Goal: Task Accomplishment & Management: Use online tool/utility

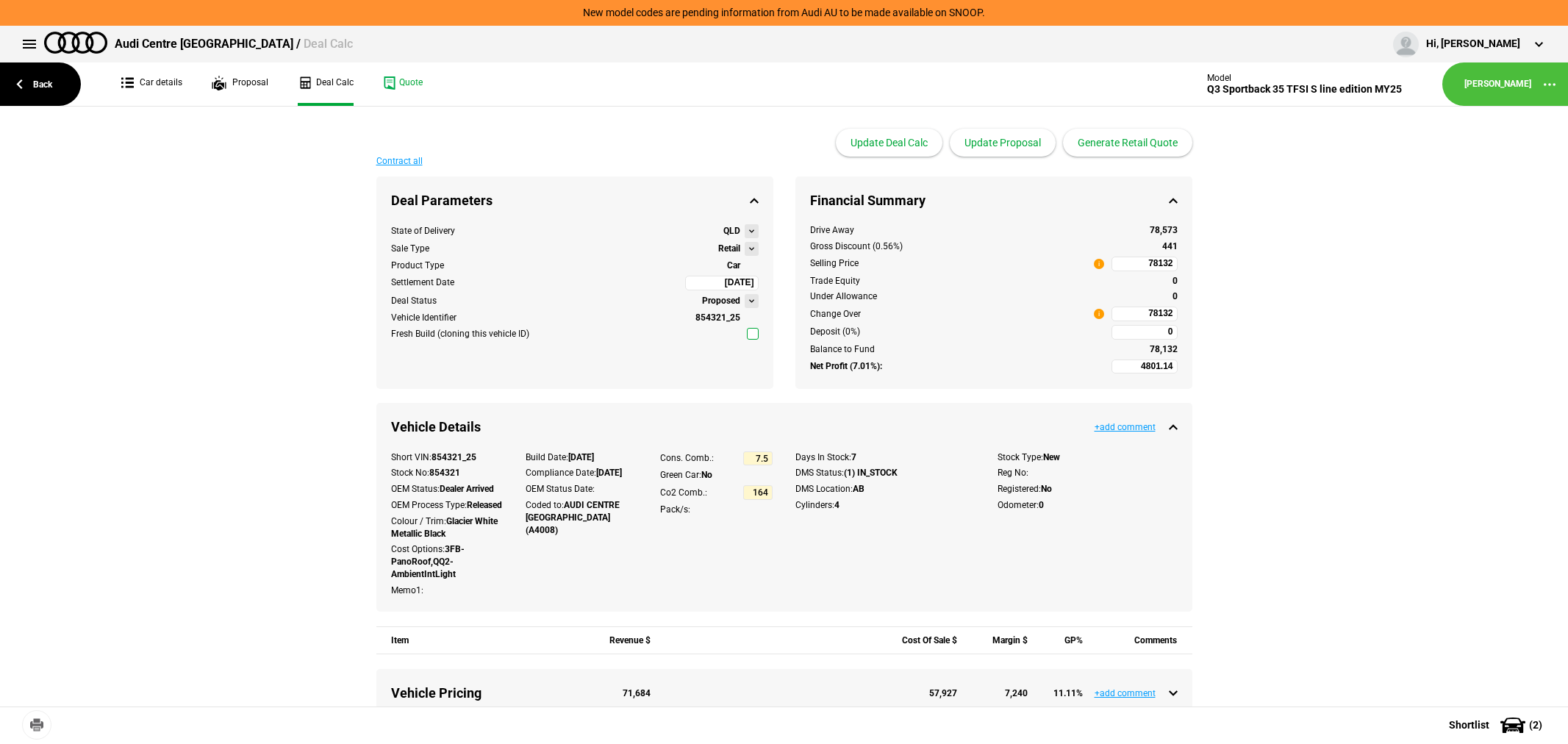
click at [33, 74] on link "Back" at bounding box center [40, 84] width 81 height 43
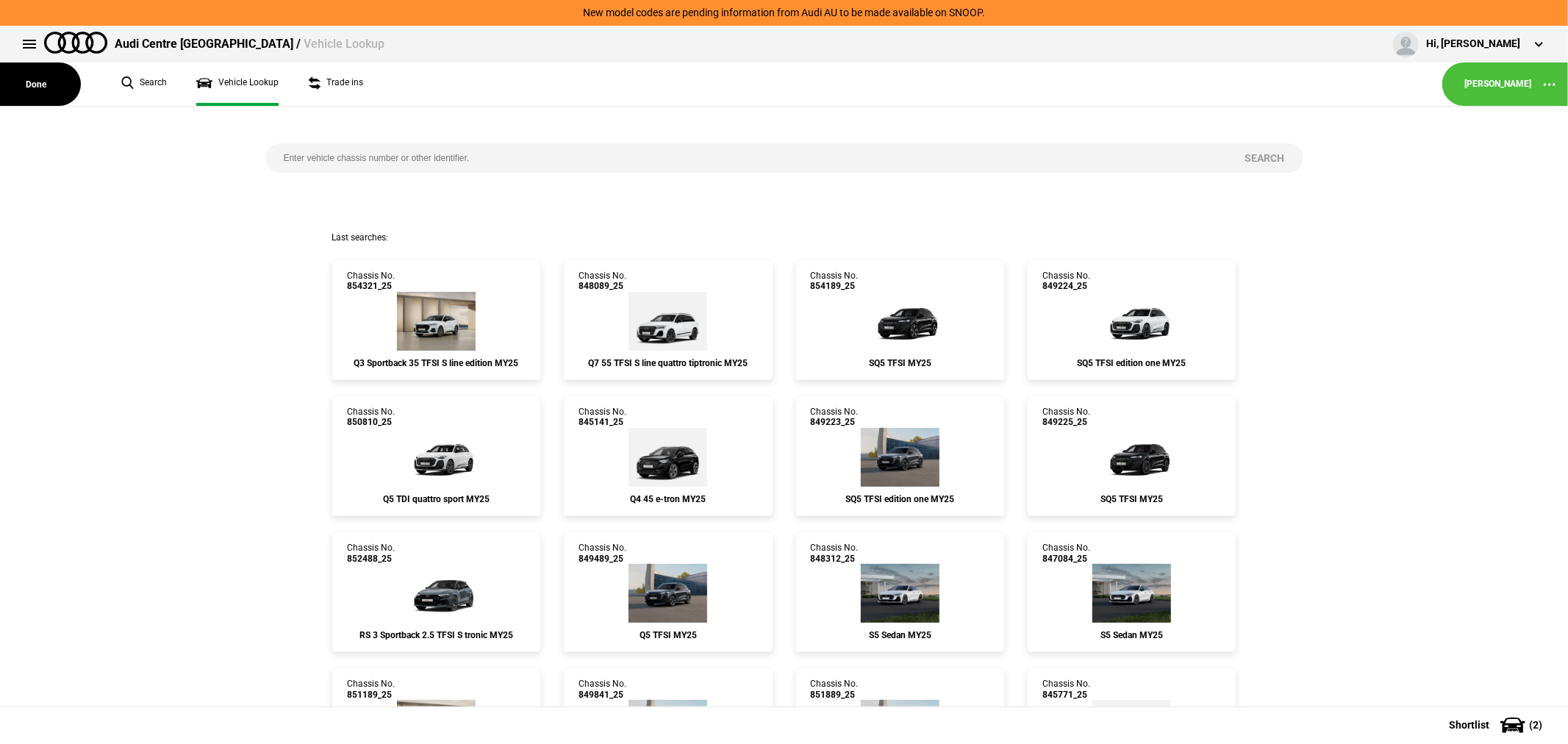
click at [573, 149] on input "search" at bounding box center [746, 158] width 962 height 29
type input "846739"
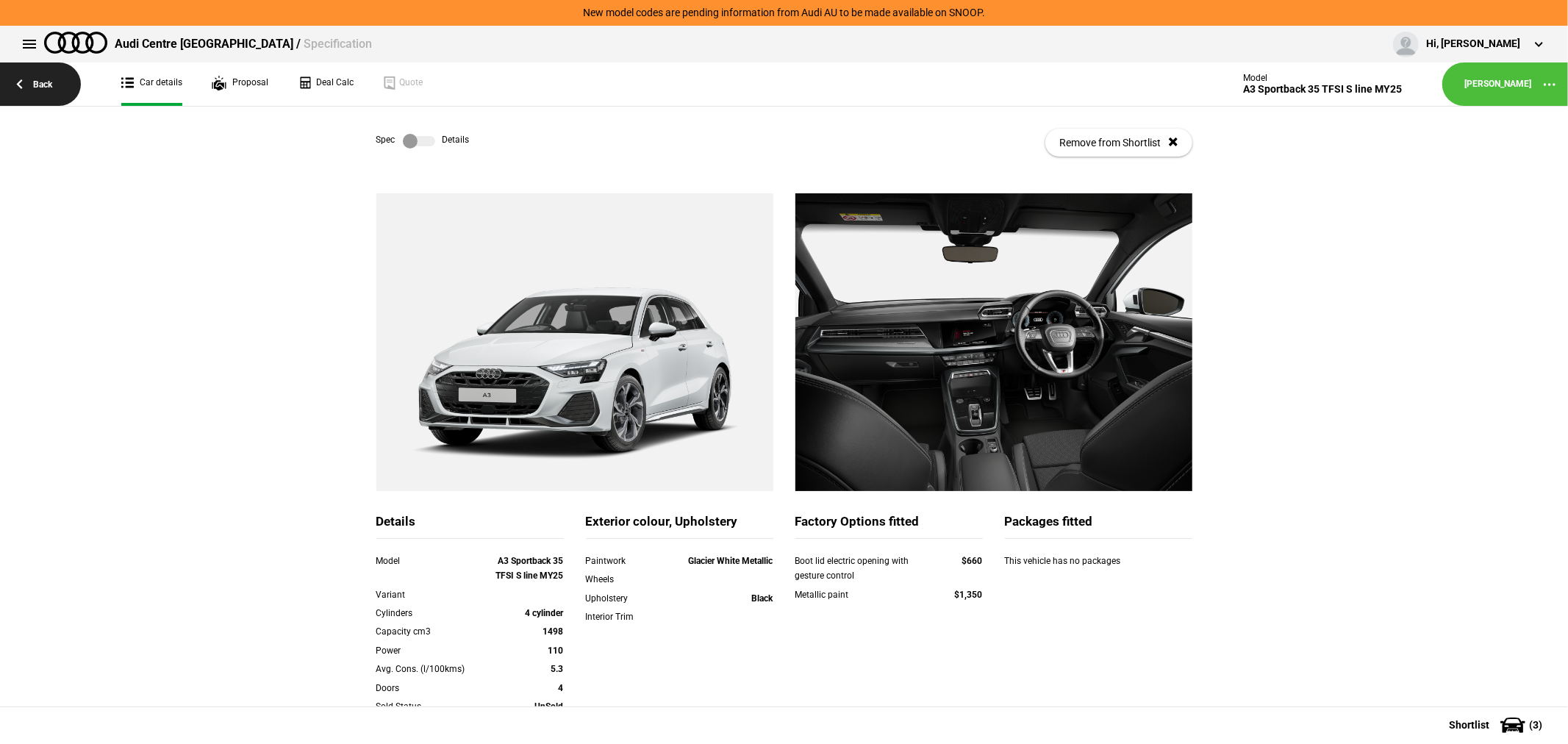
click at [51, 84] on link "Back" at bounding box center [40, 84] width 81 height 43
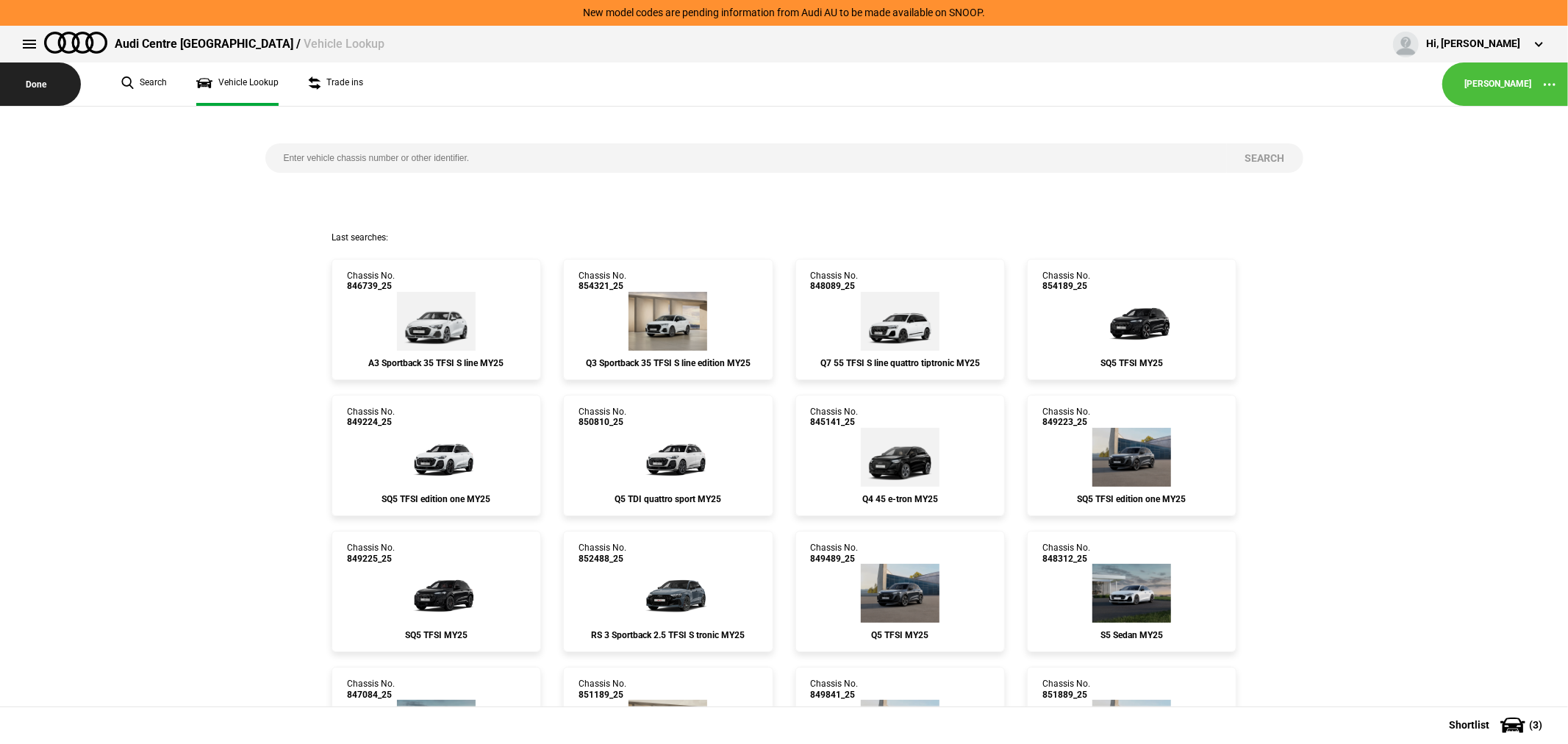
click at [34, 84] on button "Done" at bounding box center [40, 84] width 81 height 43
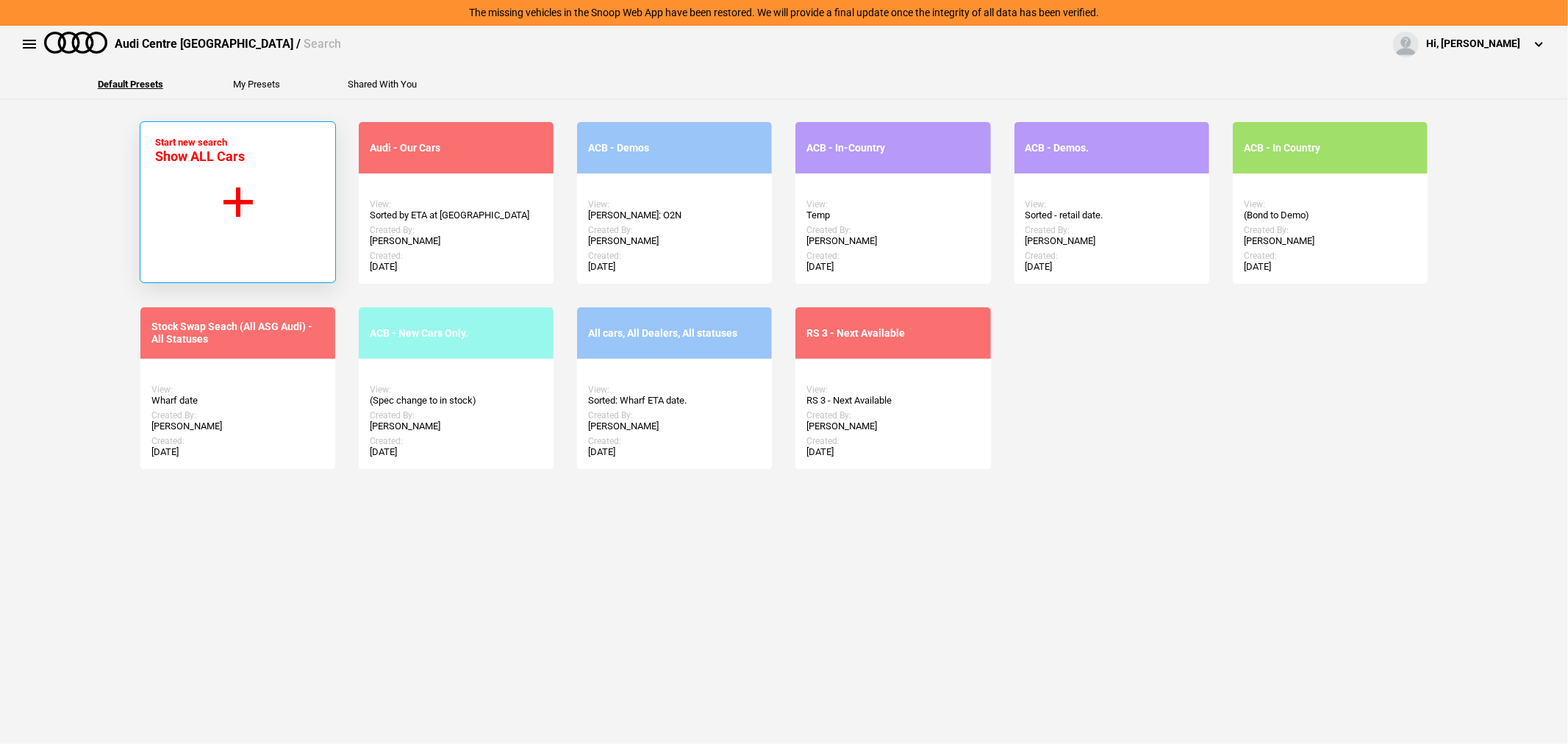
click at [243, 179] on button "Start new search Show ALL Cars" at bounding box center [238, 202] width 197 height 162
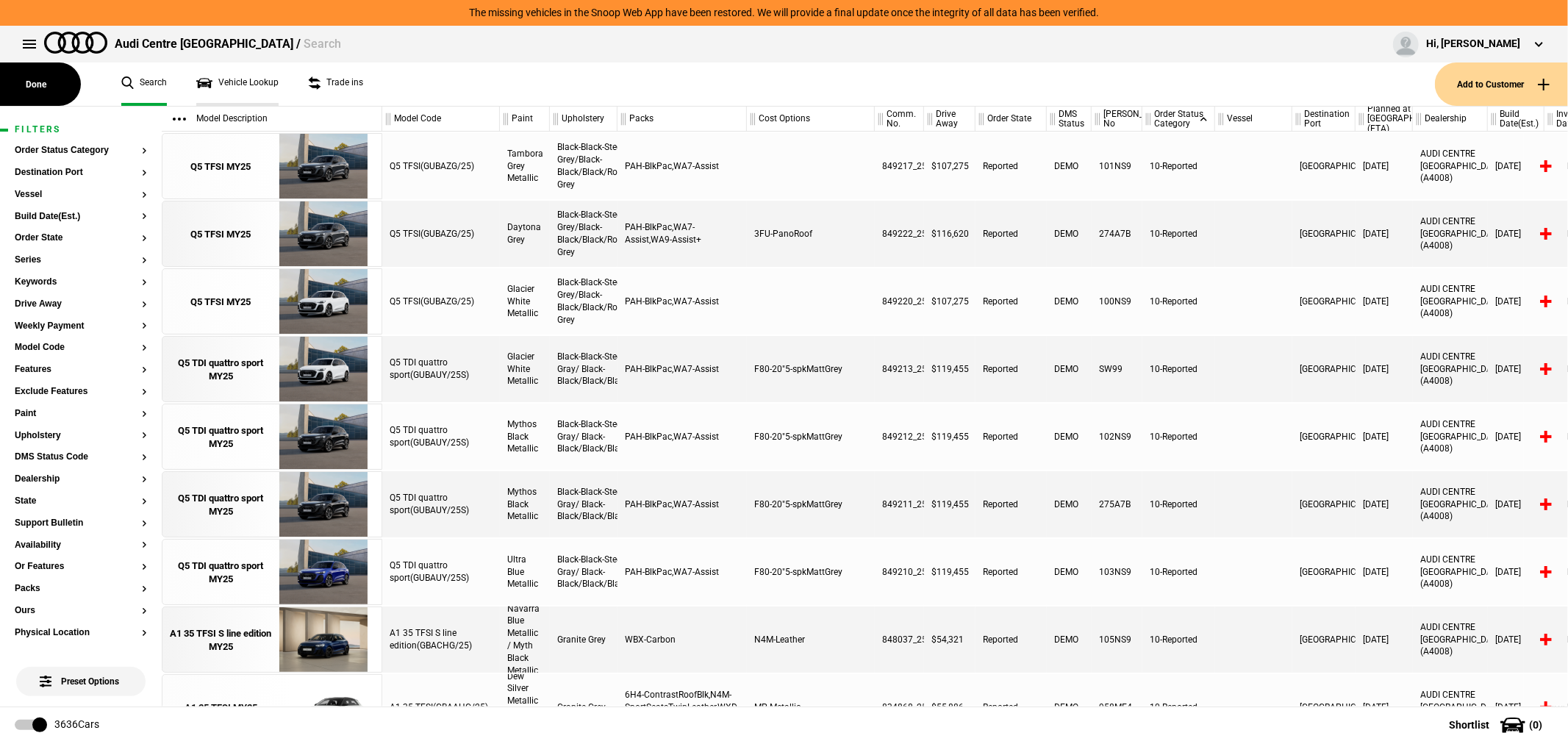
click at [237, 84] on link "Vehicle Lookup" at bounding box center [238, 84] width 83 height 43
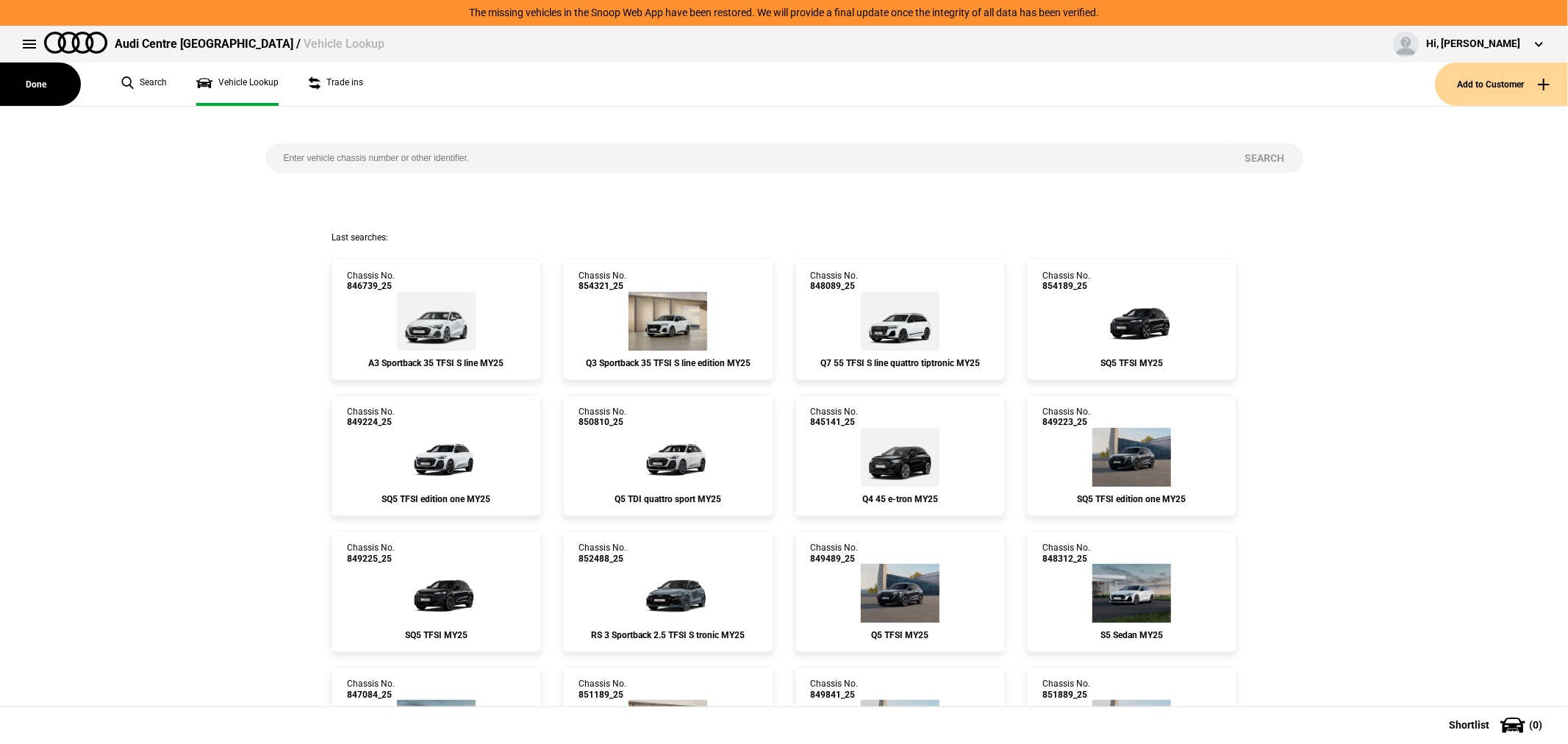
click at [527, 154] on input "search" at bounding box center [746, 158] width 962 height 29
type input "846780"
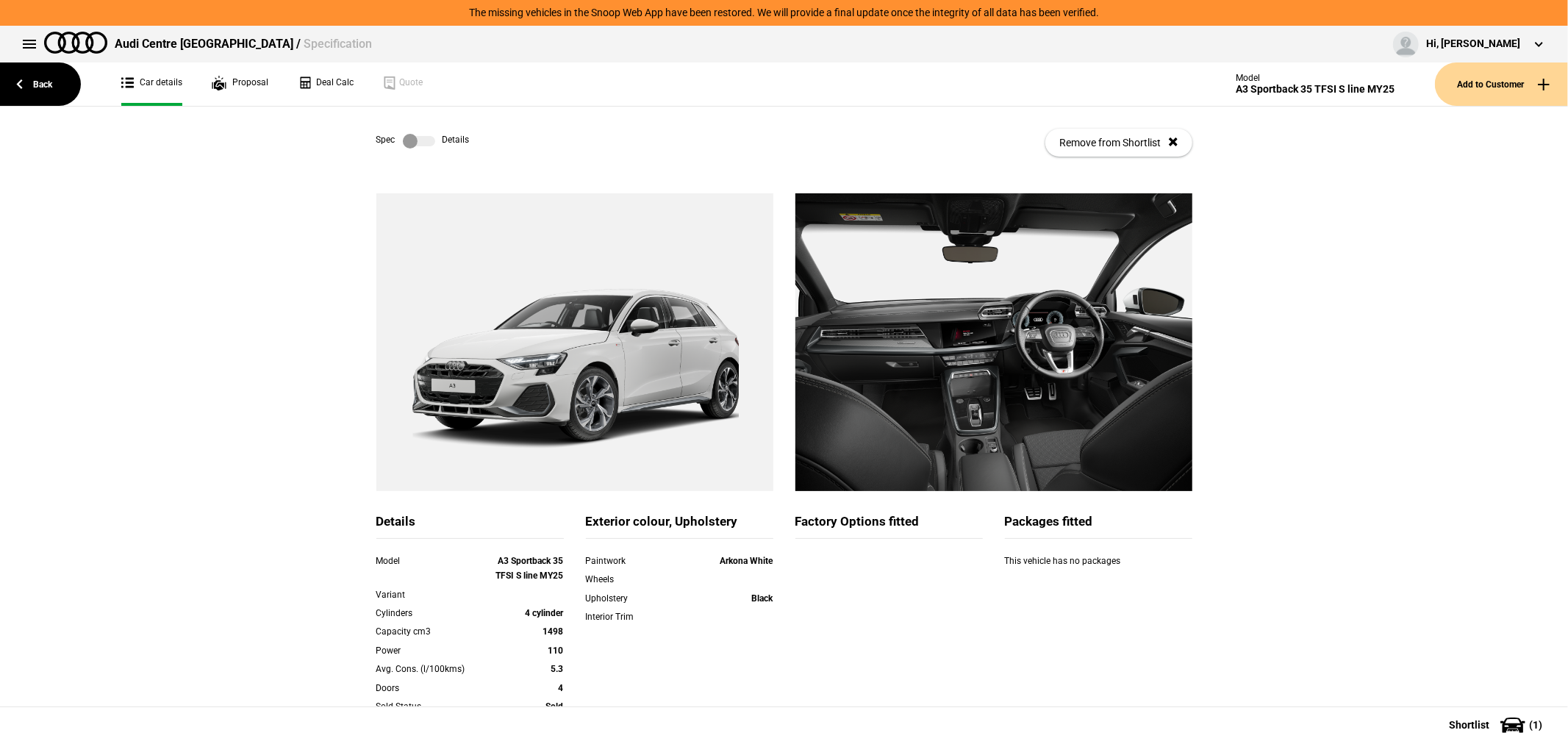
click at [1500, 74] on button "Add to Customer" at bounding box center [1502, 84] width 133 height 43
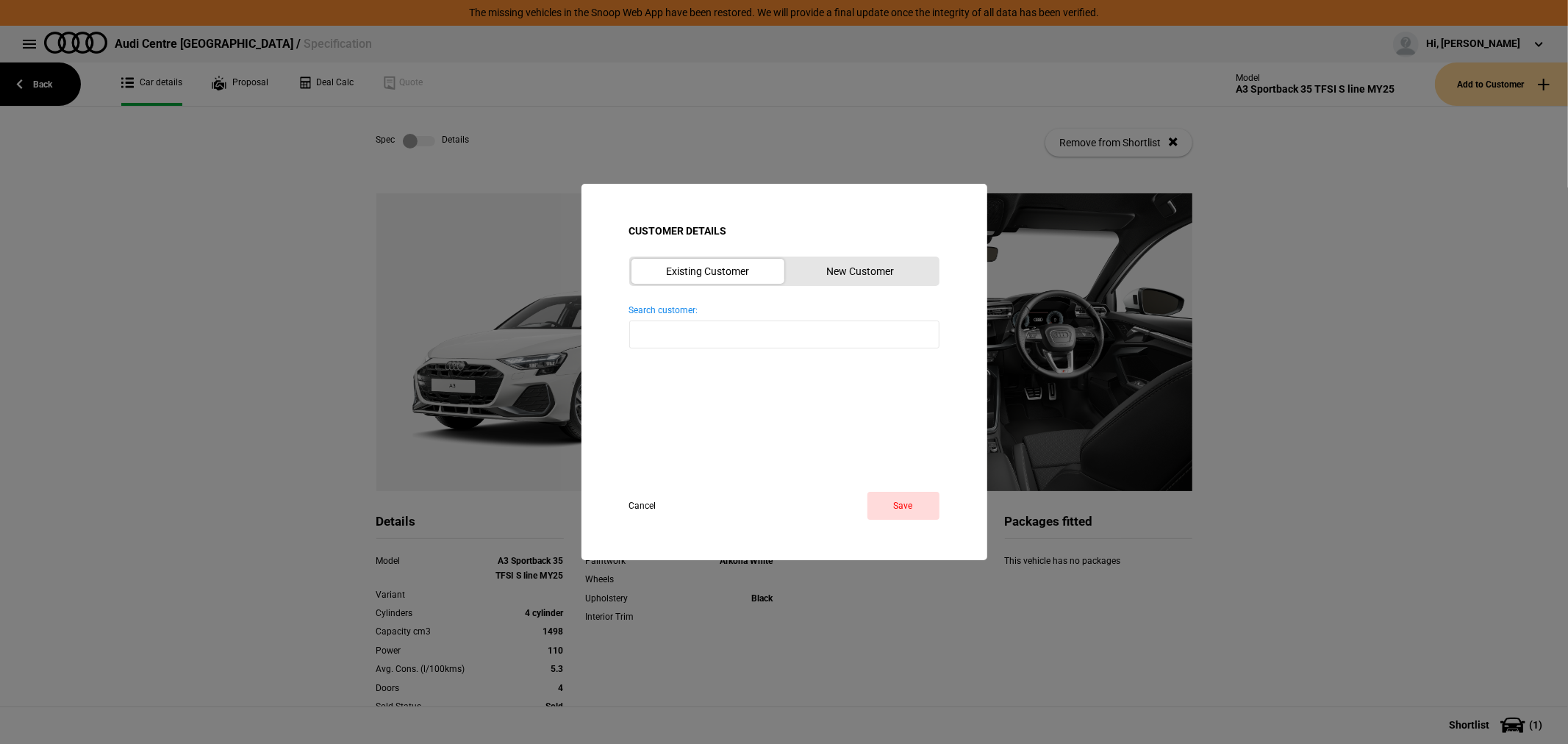
click at [839, 282] on button "New Customer" at bounding box center [861, 272] width 153 height 25
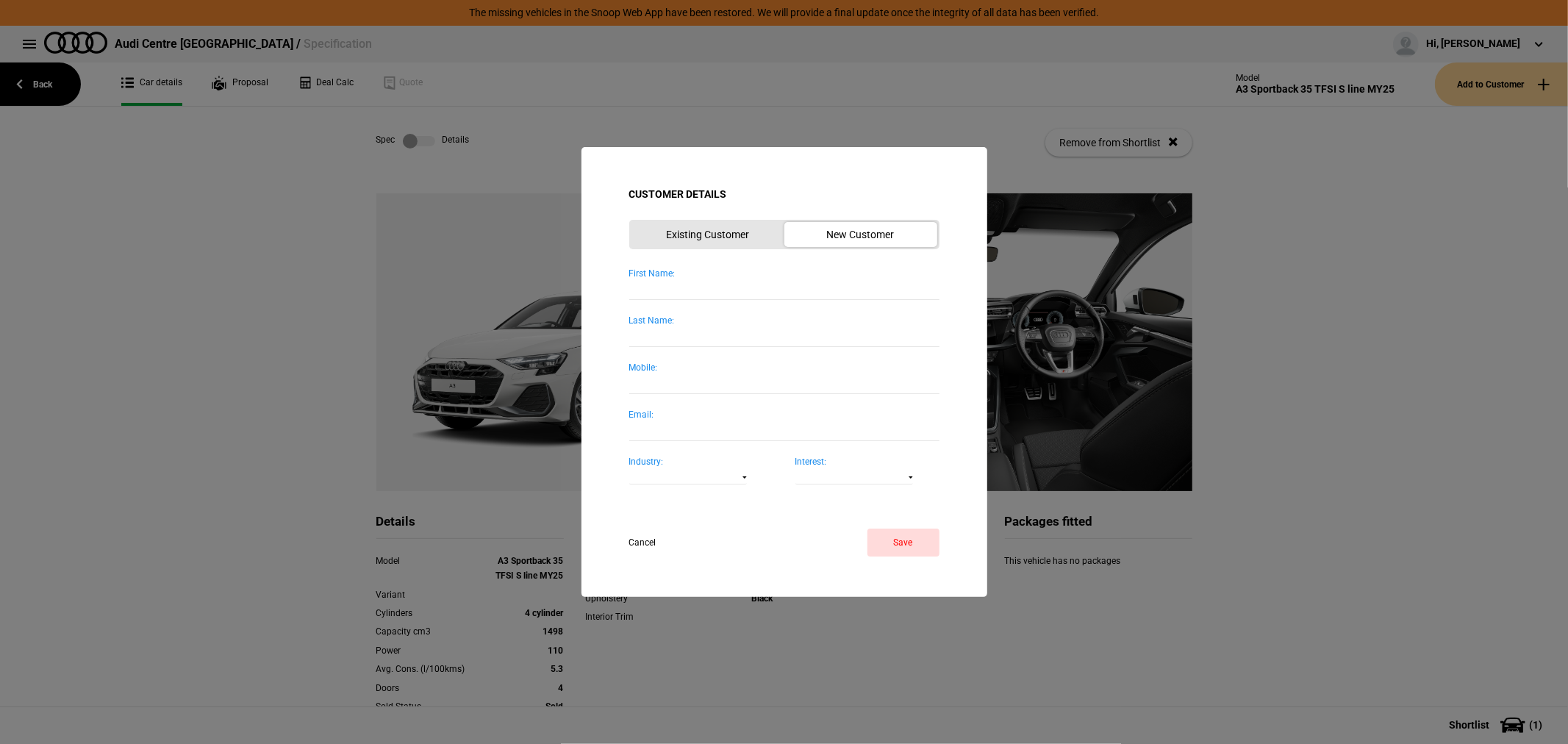
click at [750, 287] on input "First Name:" at bounding box center [784, 290] width 310 height 20
type input "Gail & Paul"
type input "Wall"
click at [914, 543] on button "Save" at bounding box center [903, 543] width 72 height 28
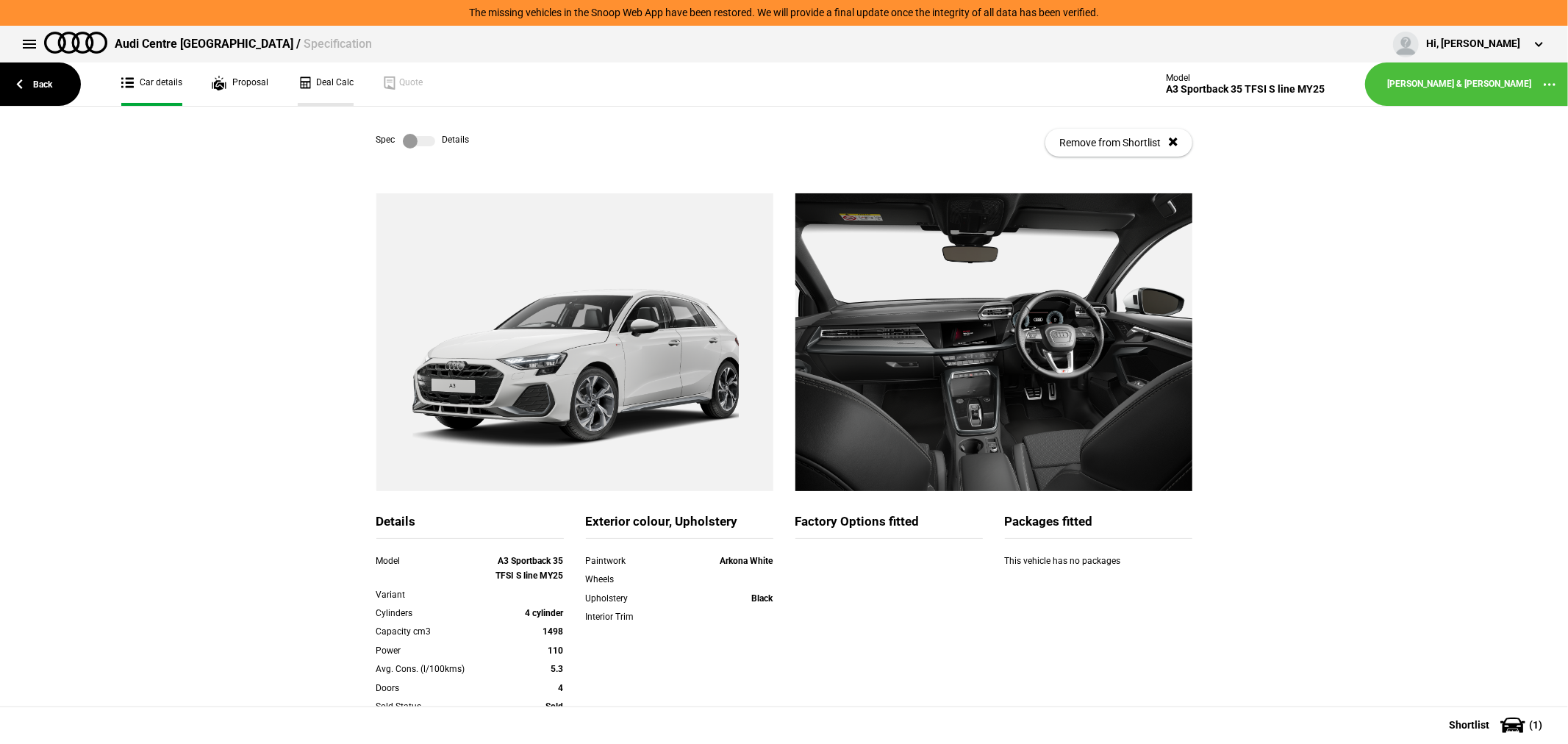
click at [333, 85] on link "Deal Calc" at bounding box center [325, 84] width 56 height 43
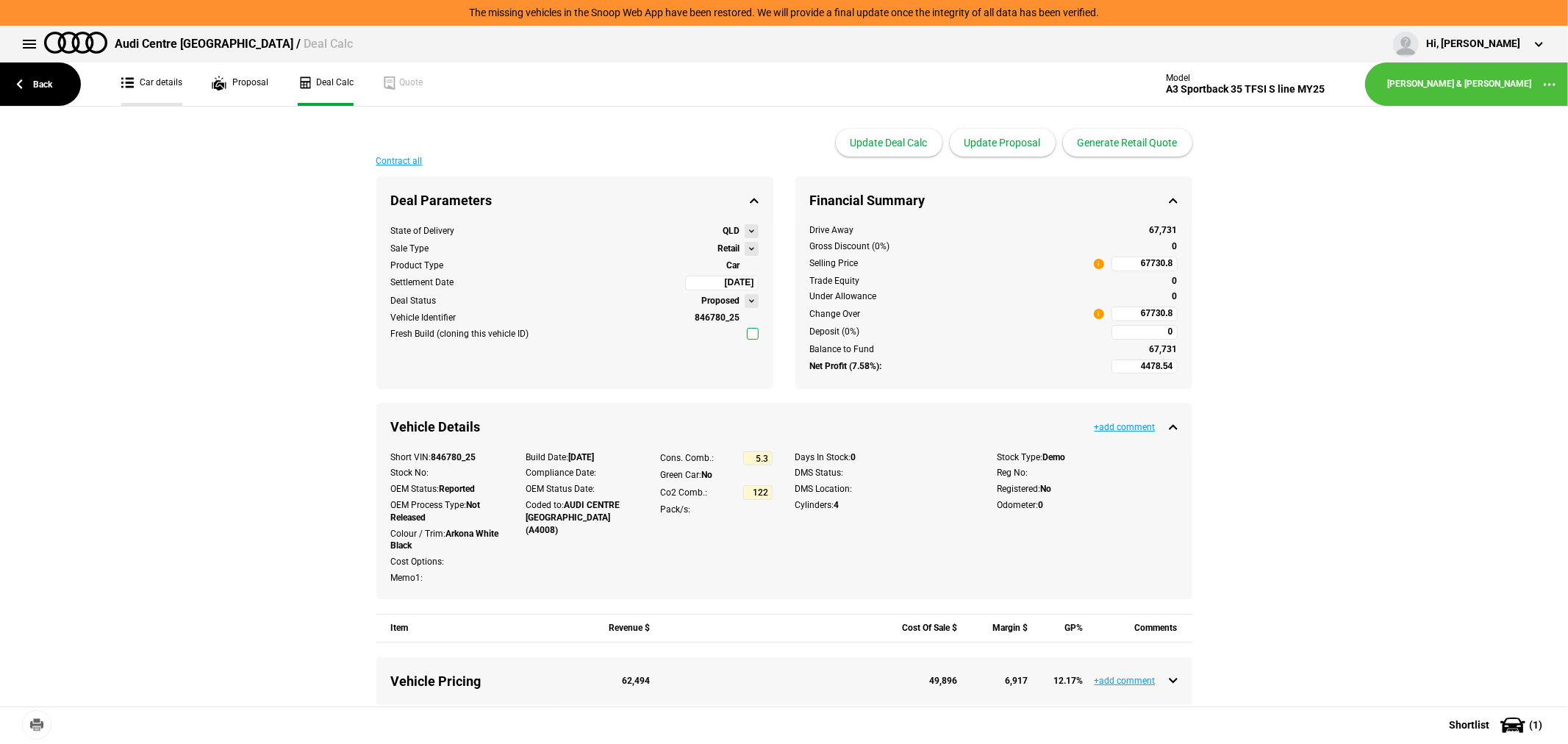
click at [157, 86] on link "Car details" at bounding box center [152, 84] width 61 height 43
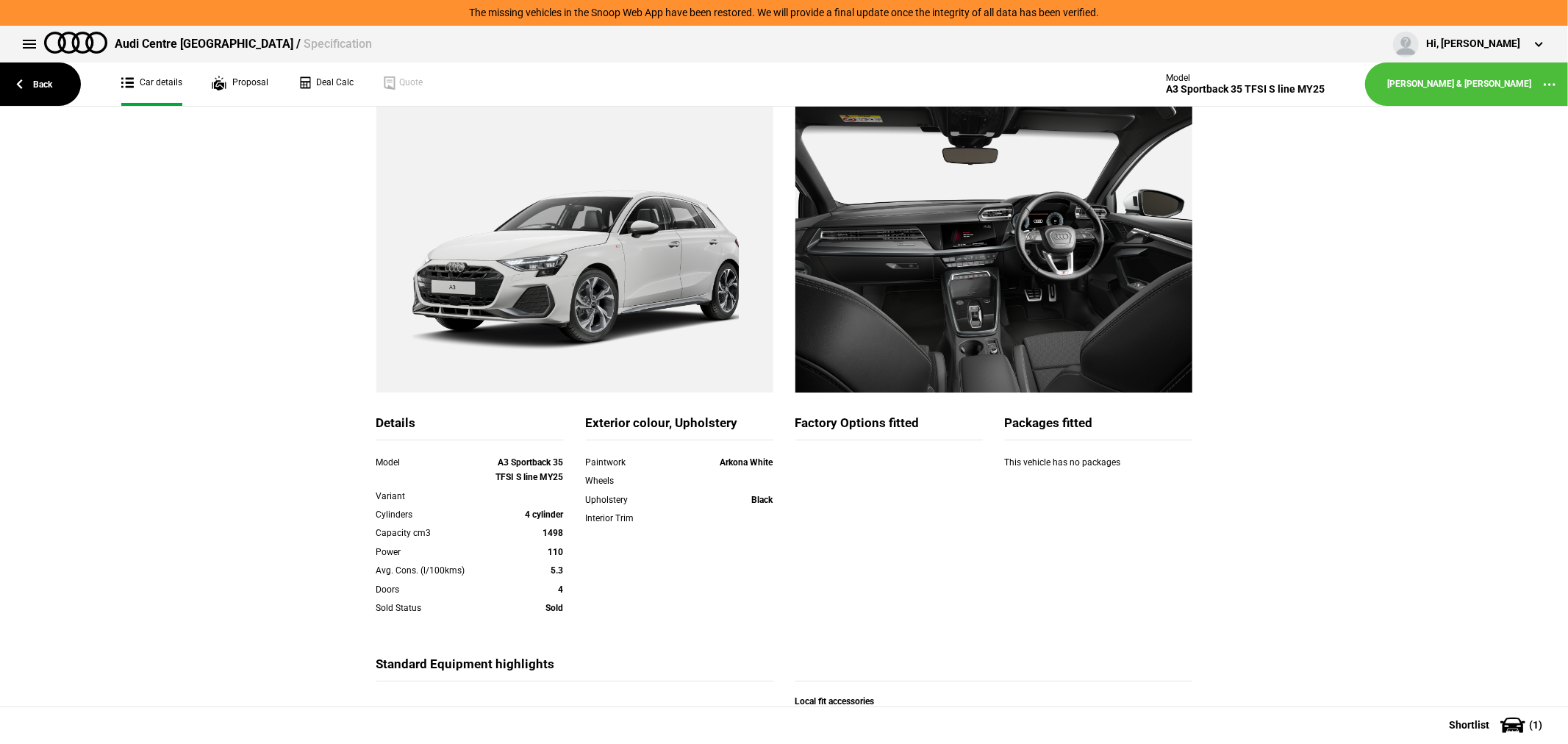
scroll to position [239, 0]
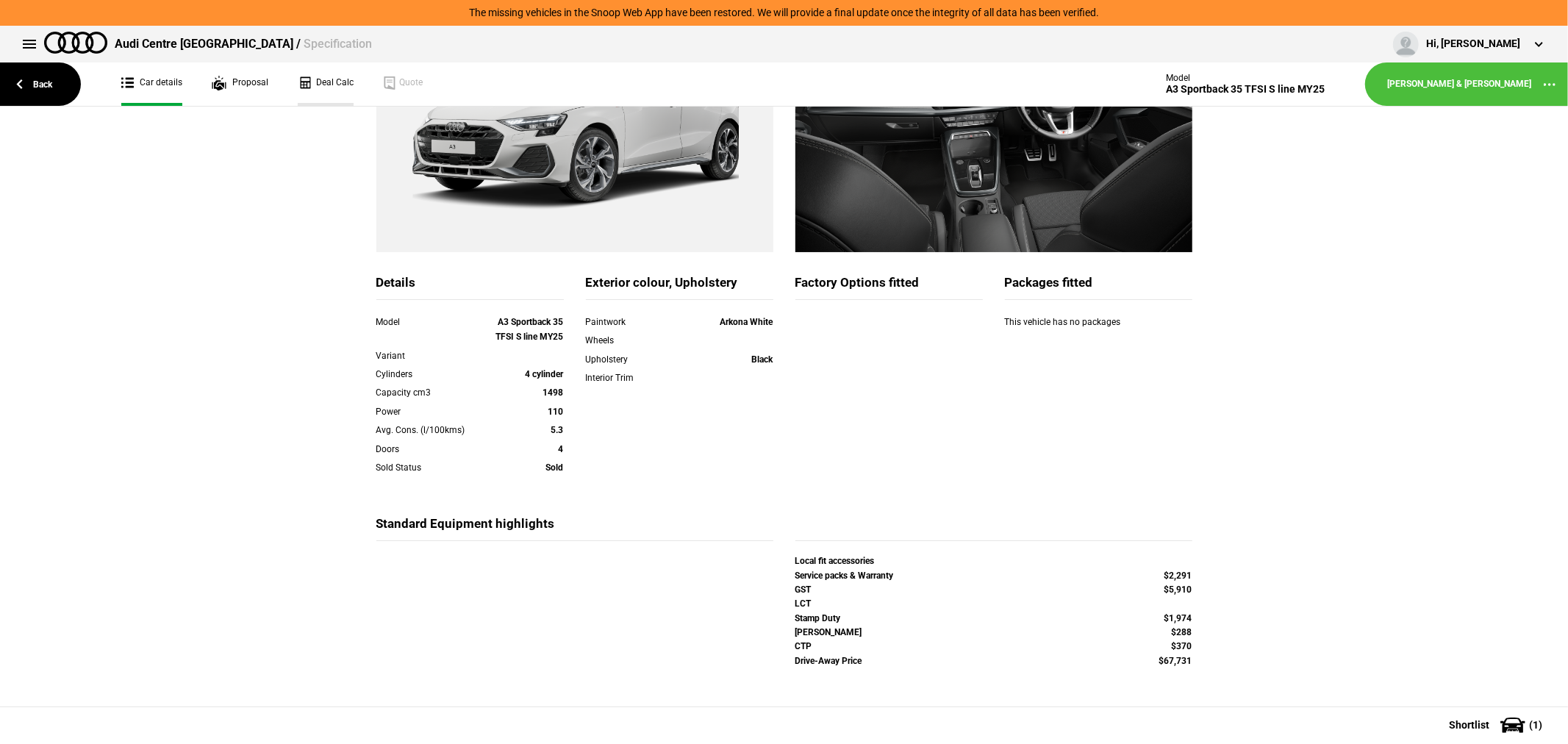
click at [332, 89] on link "Deal Calc" at bounding box center [325, 84] width 56 height 43
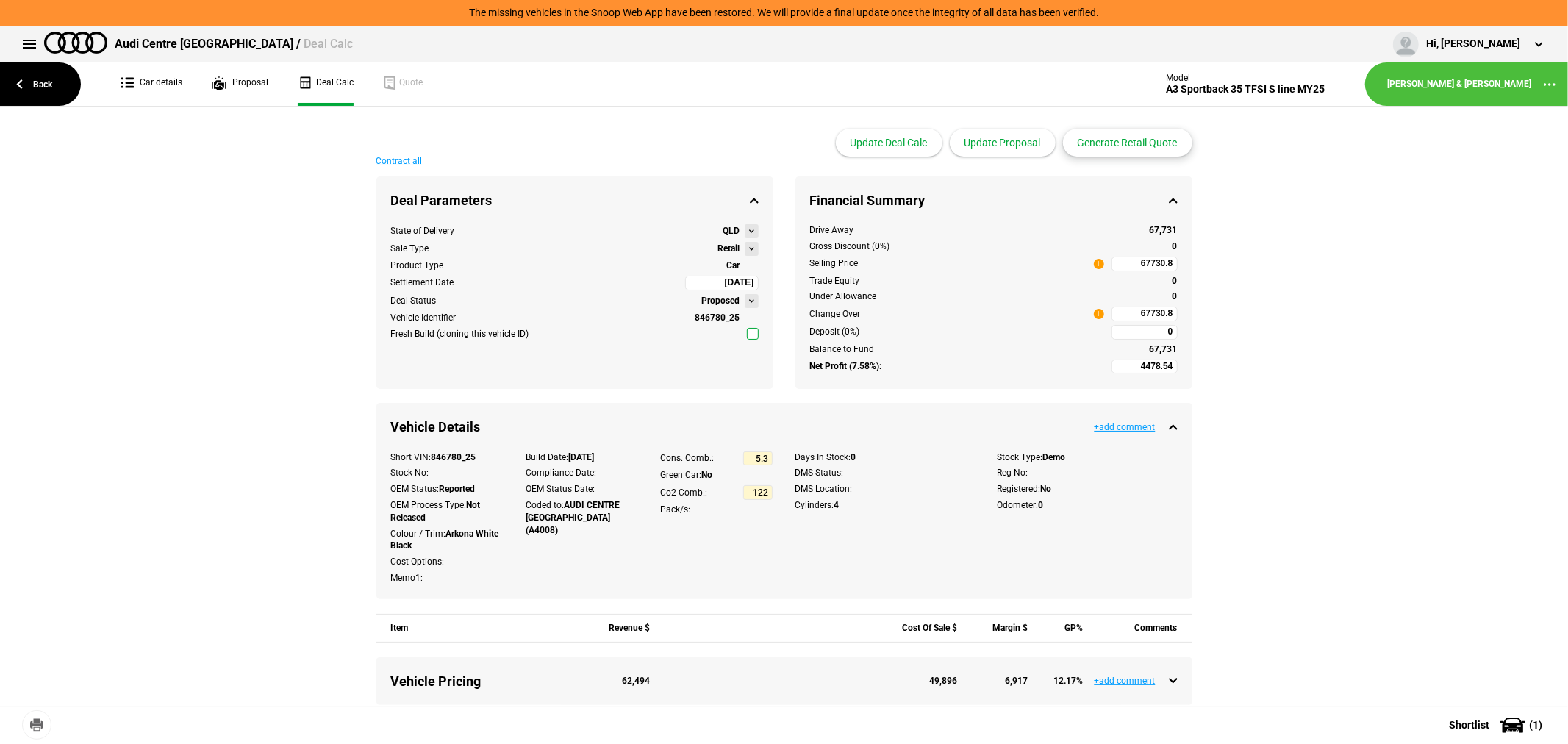
click at [1132, 142] on button "Generate Retail Quote" at bounding box center [1128, 143] width 130 height 28
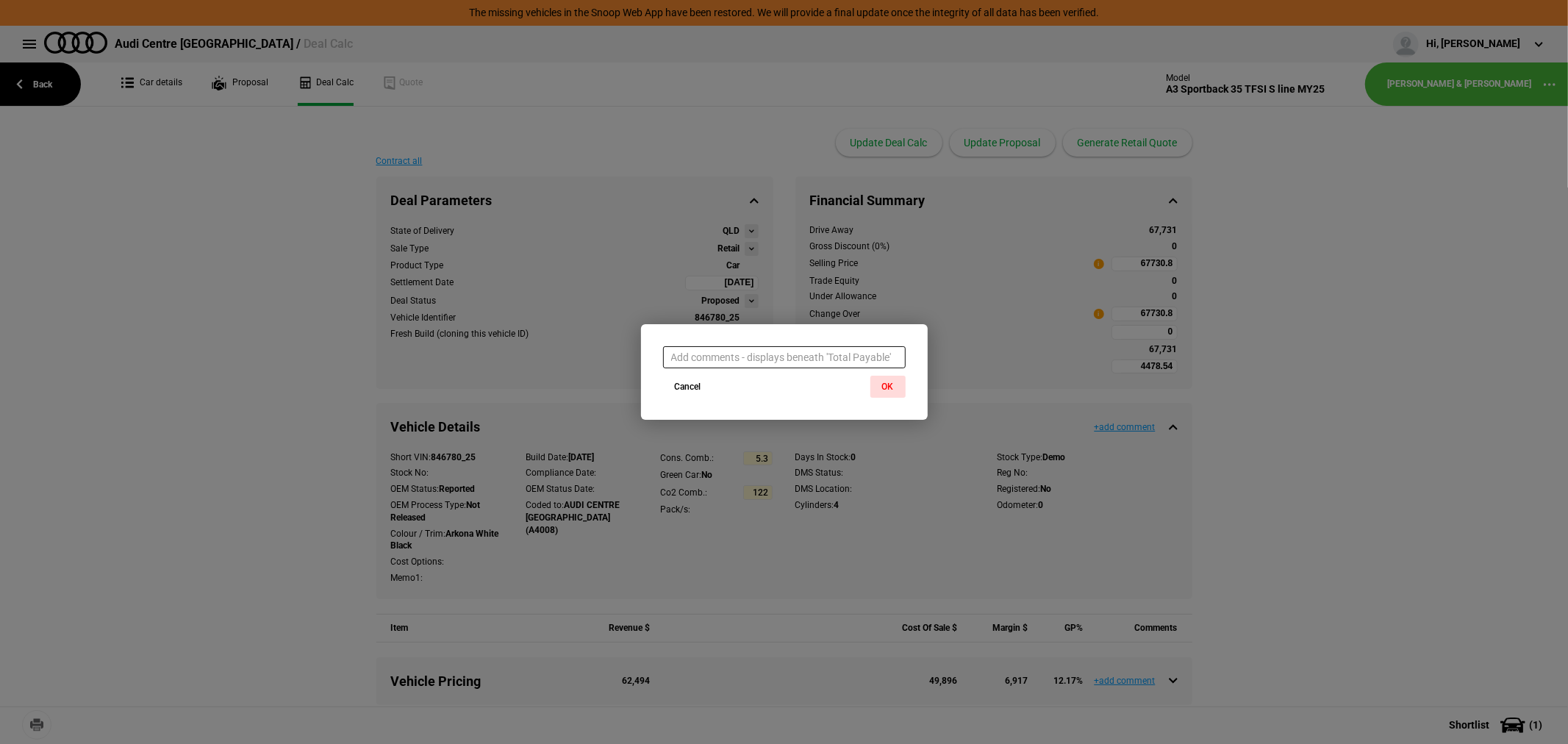
click at [826, 350] on input "text" at bounding box center [785, 357] width 243 height 22
type input "GST $5910"
click at [892, 383] on button "OK" at bounding box center [887, 387] width 35 height 22
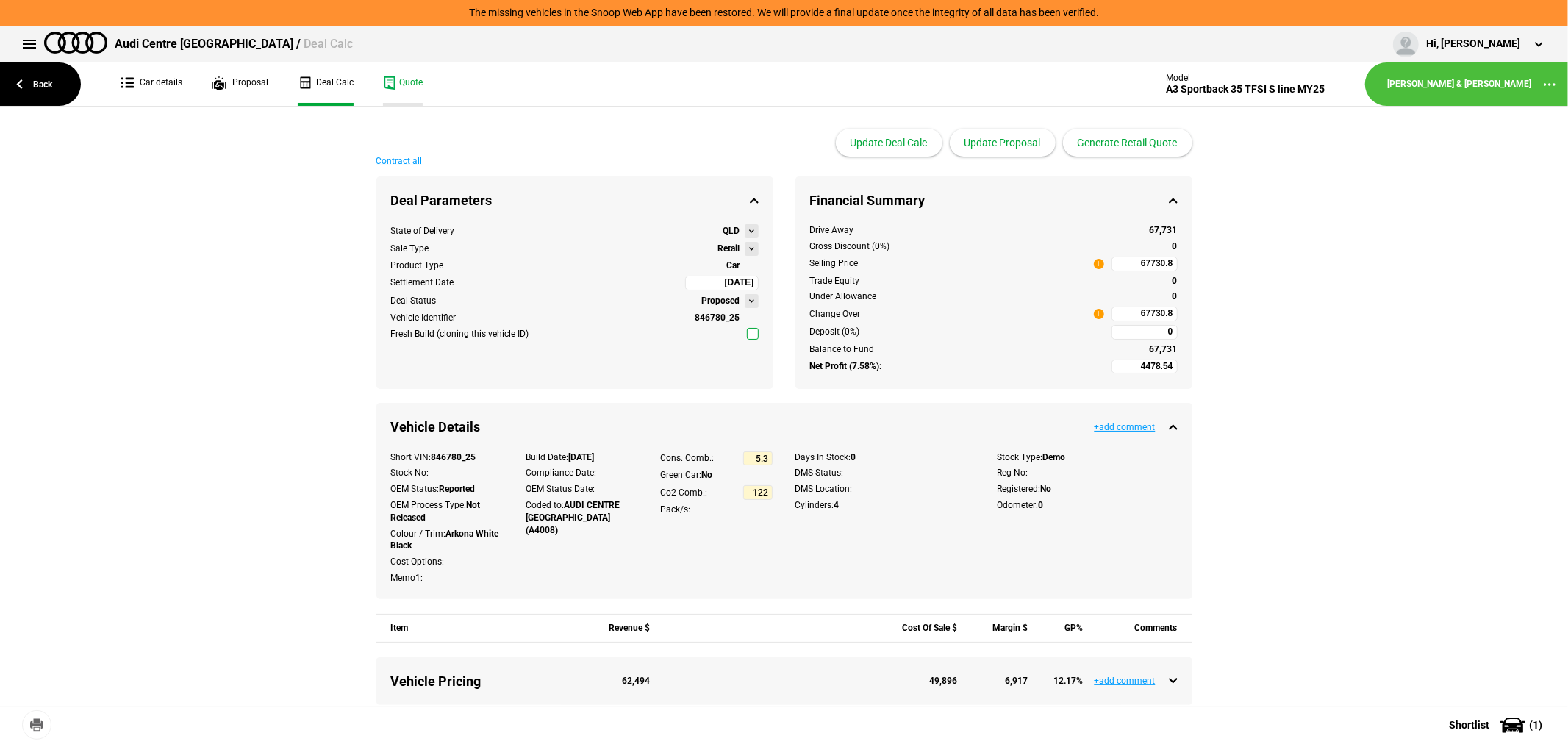
click at [391, 77] on link "Quote" at bounding box center [402, 84] width 39 height 43
click at [1122, 314] on input "67730.8" at bounding box center [1144, 314] width 66 height 15
type input "67730.8"
type input "-2961.28"
type input "59301"
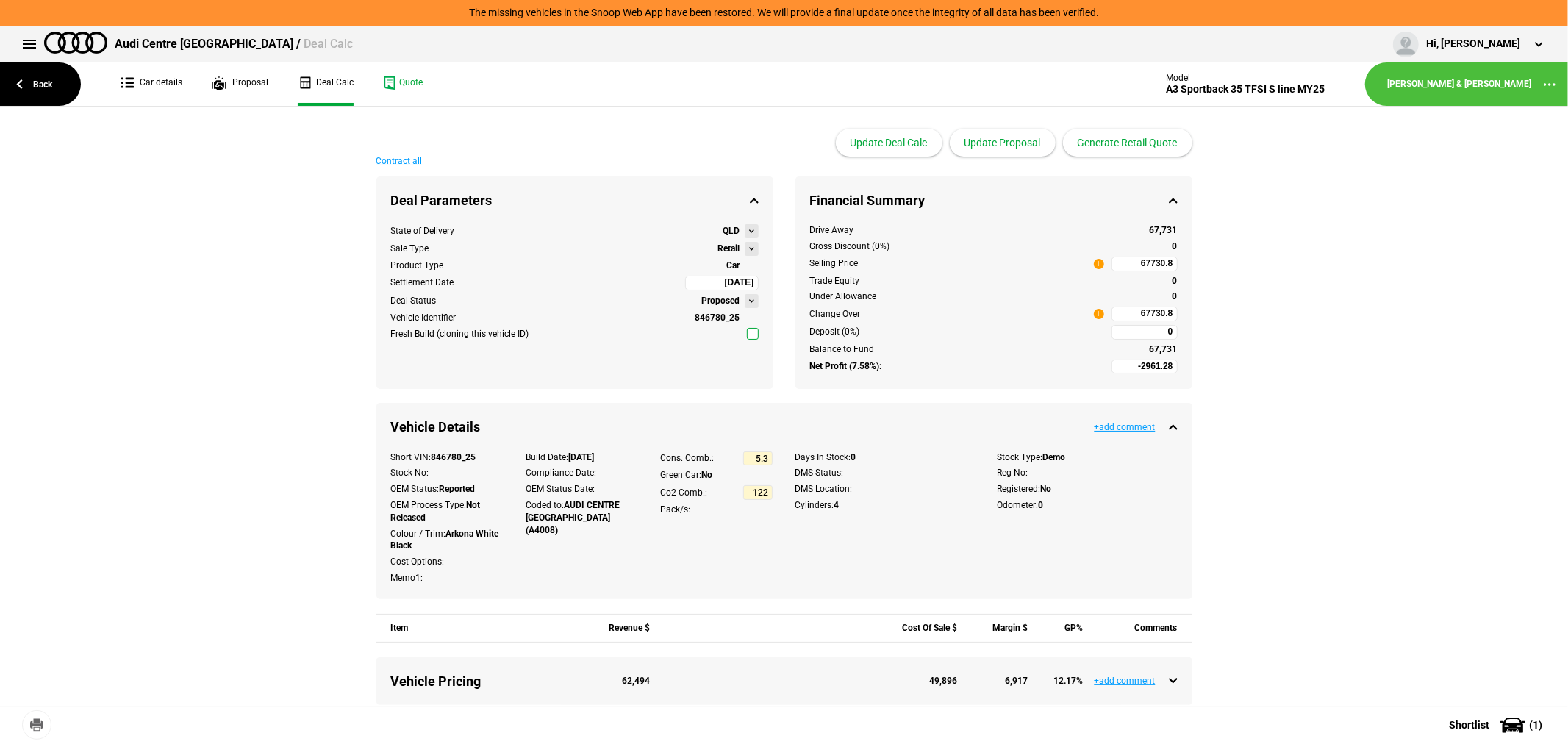
type input "59301"
click at [46, 77] on link "Back" at bounding box center [40, 84] width 81 height 43
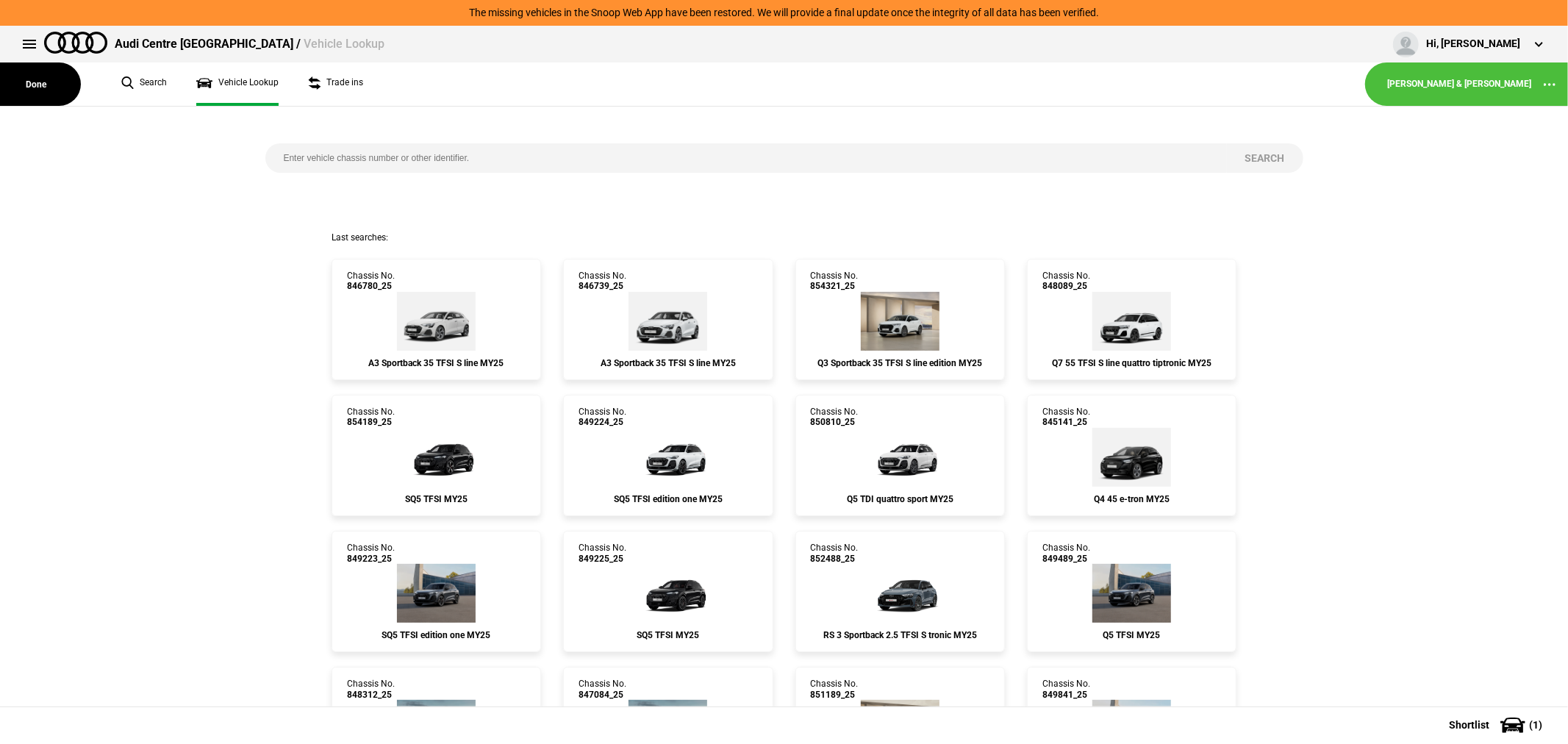
click at [343, 164] on input "search" at bounding box center [746, 158] width 962 height 29
type input "850082"
